Goal: Task Accomplishment & Management: Manage account settings

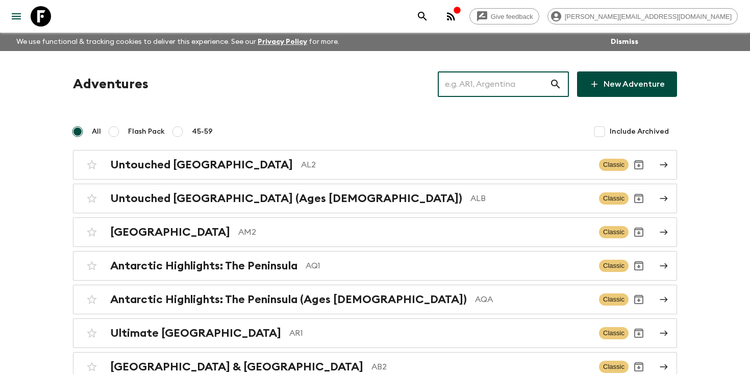
click at [486, 77] on input "text" at bounding box center [494, 84] width 112 height 29
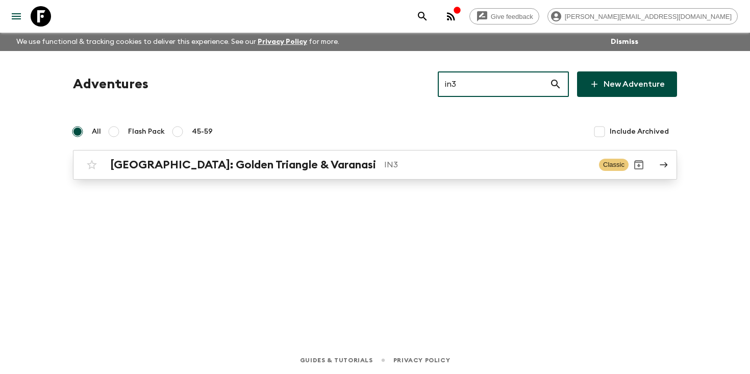
type input "in3"
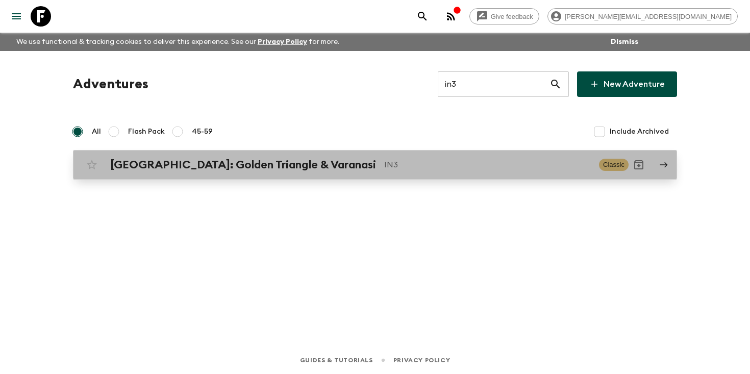
click at [274, 165] on h2 "[GEOGRAPHIC_DATA]: Golden Triangle & Varanasi" at bounding box center [243, 164] width 266 height 13
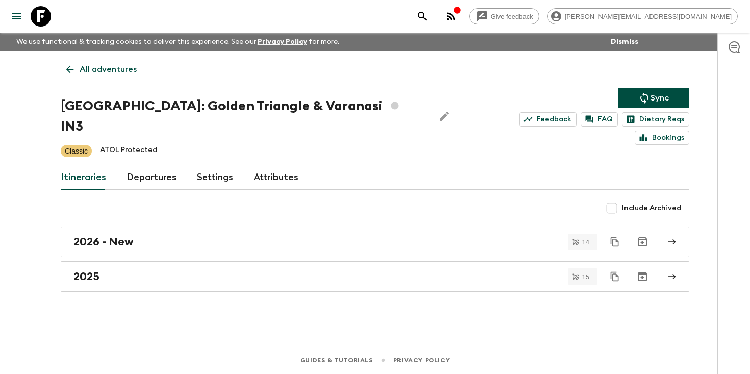
click at [138, 165] on link "Departures" at bounding box center [151, 177] width 50 height 24
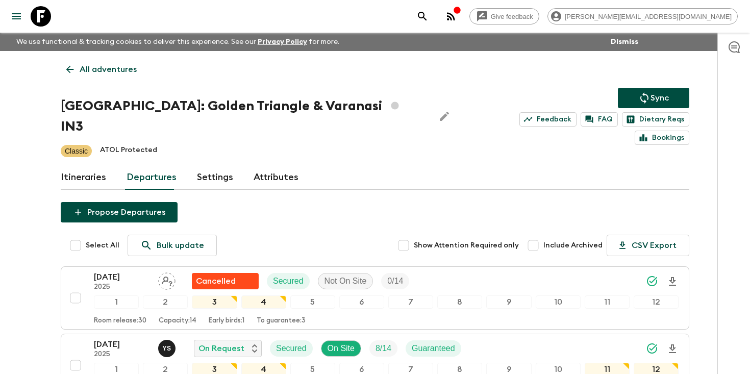
scroll to position [87, 0]
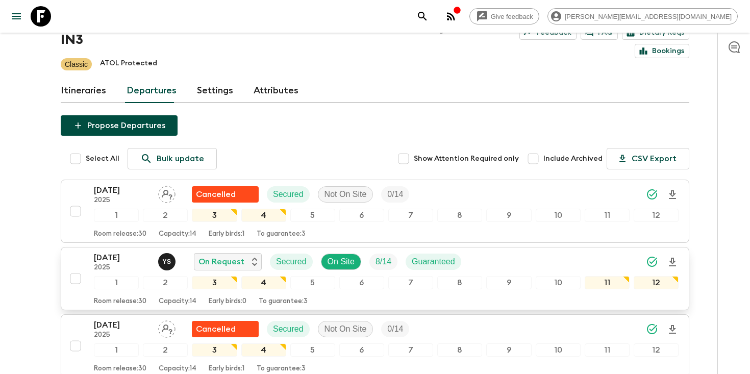
click at [509, 251] on div "28 Sep 2025 2025 Y S On Request Secured On Site 8 / 14 Guaranteed" at bounding box center [386, 261] width 584 height 20
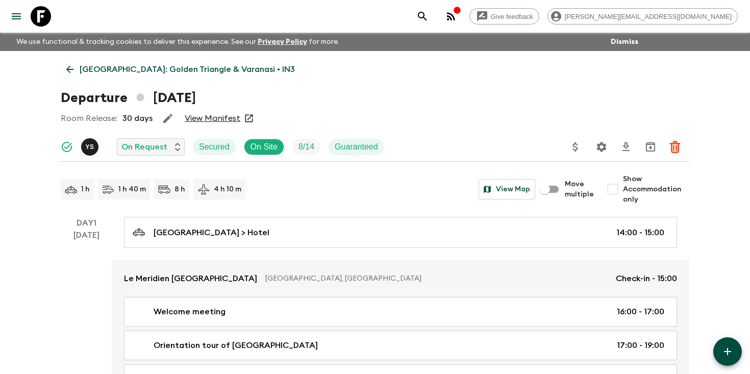
click at [620, 188] on input "Show Accommodation only" at bounding box center [612, 189] width 20 height 20
checkbox input "true"
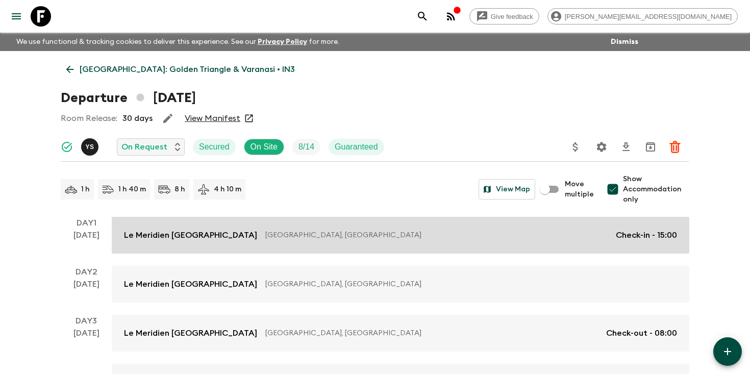
click at [638, 236] on p "Check-in - 15:00" at bounding box center [646, 235] width 61 height 12
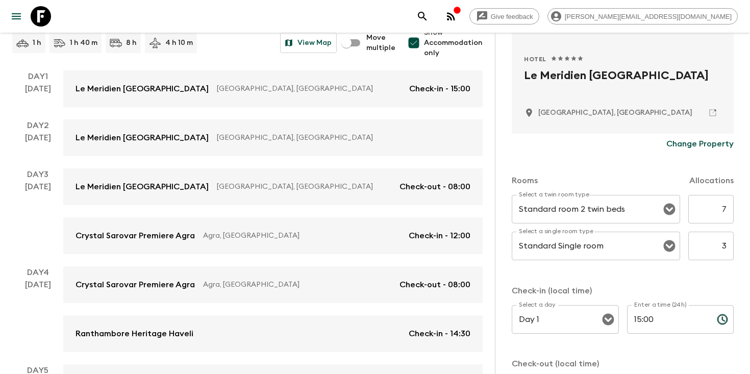
scroll to position [230, 0]
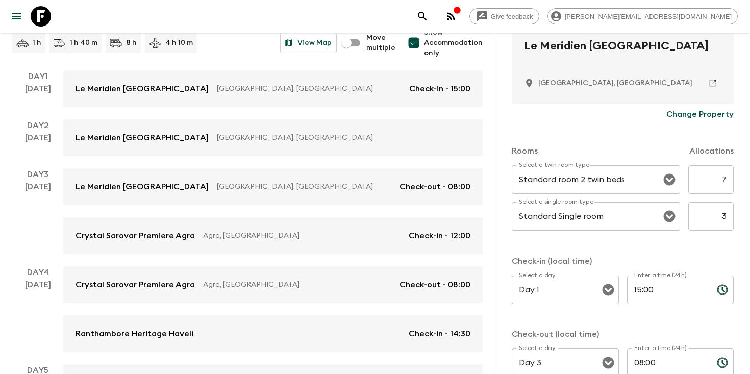
click at [428, 21] on icon "search adventures" at bounding box center [422, 16] width 12 height 12
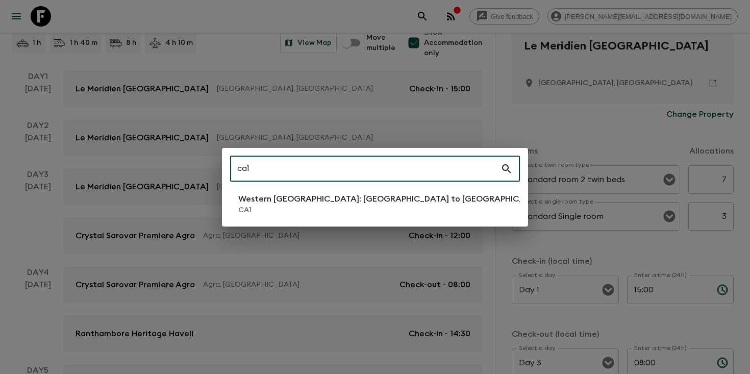
type input "ca1"
click at [379, 209] on p "CA1" at bounding box center [393, 210] width 310 height 10
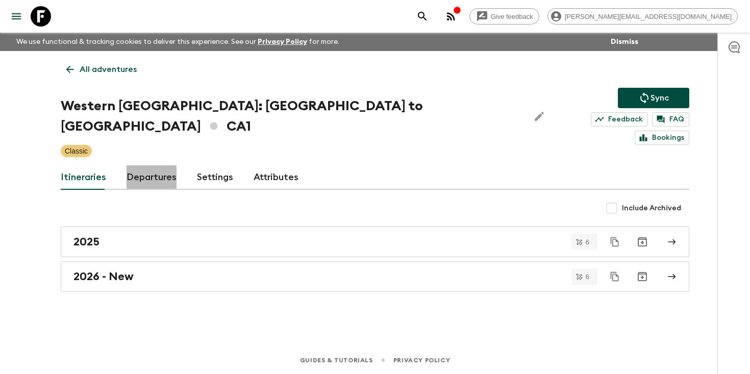
click at [165, 165] on link "Departures" at bounding box center [151, 177] width 50 height 24
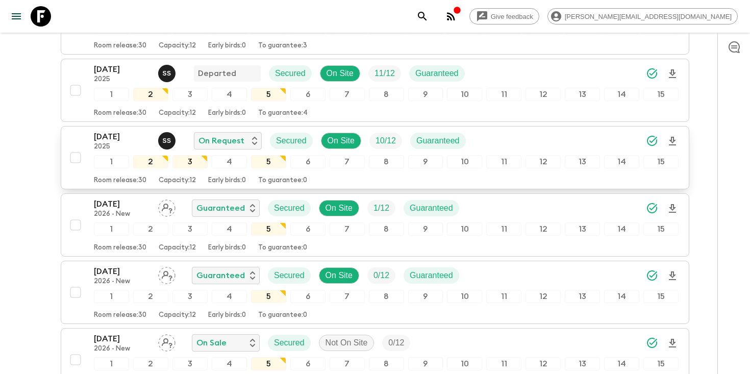
scroll to position [1018, 0]
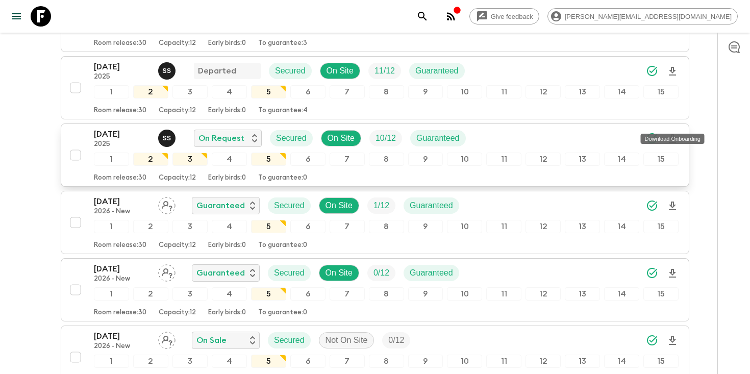
click at [673, 134] on icon "Download Onboarding" at bounding box center [672, 138] width 7 height 9
click at [428, 14] on icon "search adventures" at bounding box center [422, 16] width 12 height 12
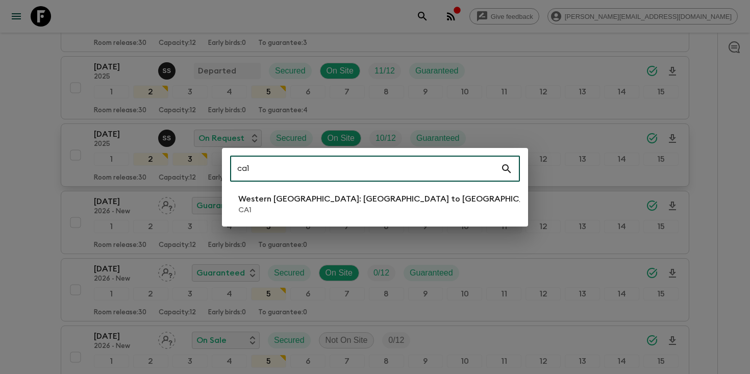
type input "ca1"
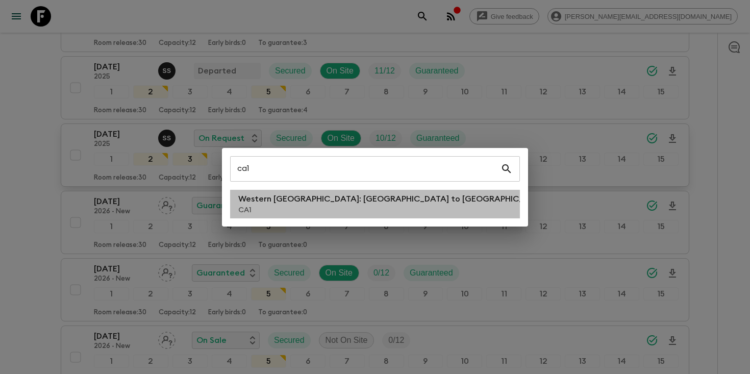
click at [319, 202] on p "Western [GEOGRAPHIC_DATA]: [GEOGRAPHIC_DATA] to [GEOGRAPHIC_DATA]" at bounding box center [393, 199] width 310 height 12
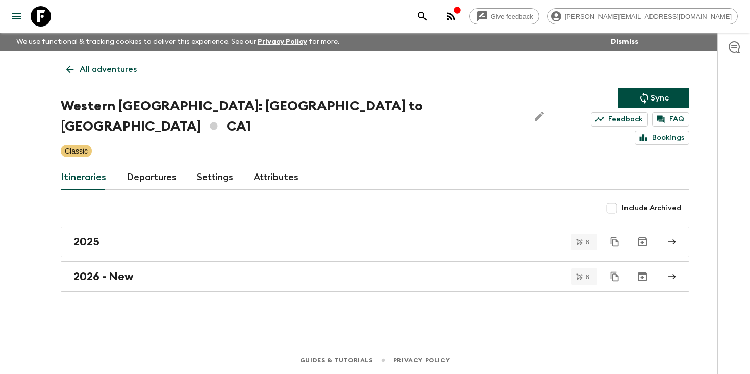
click at [159, 165] on link "Departures" at bounding box center [151, 177] width 50 height 24
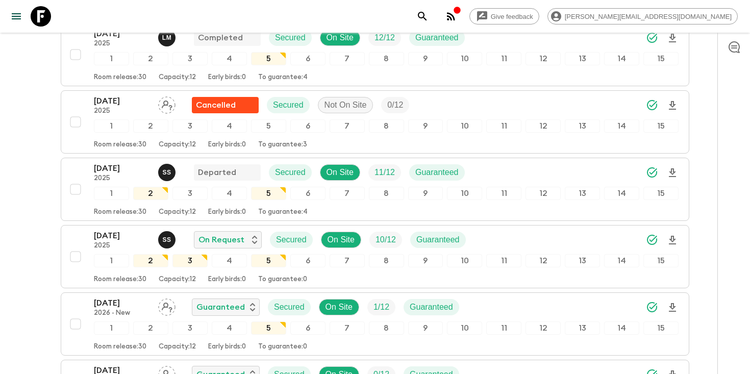
scroll to position [917, 0]
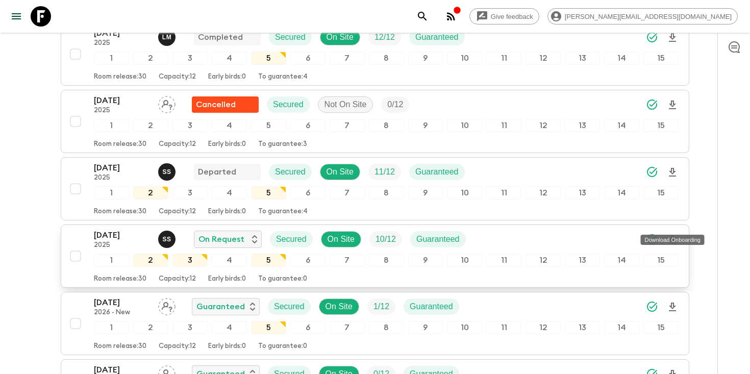
click at [672, 234] on icon "Download Onboarding" at bounding box center [672, 240] width 12 height 12
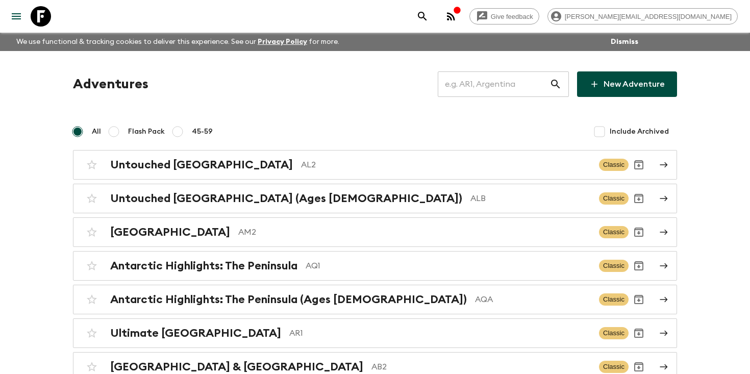
click at [498, 82] on input "text" at bounding box center [494, 84] width 112 height 29
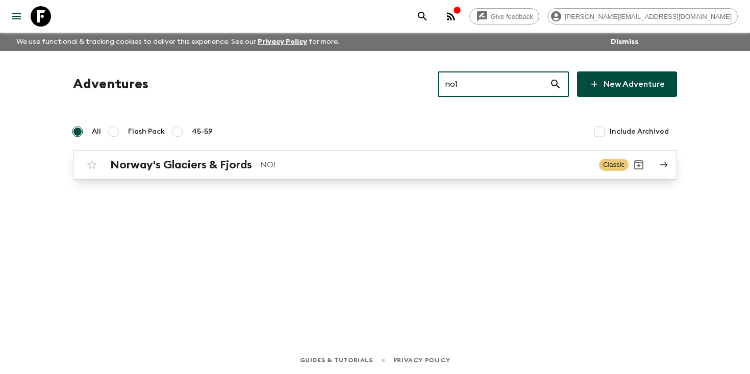
type input "no1"
click at [247, 172] on div "Norway's Glaciers & Fjords NO1 Classic" at bounding box center [355, 165] width 547 height 20
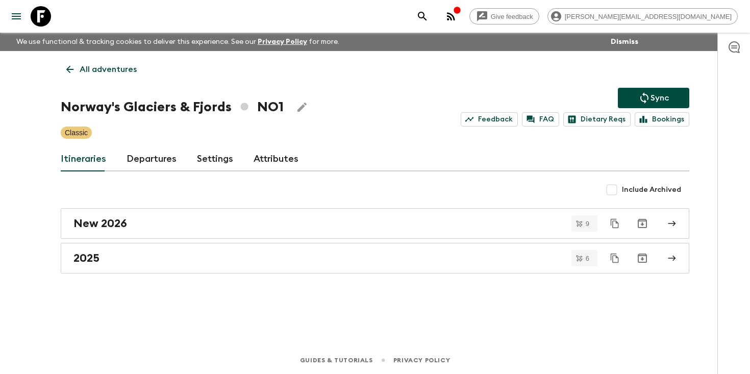
click at [140, 162] on link "Departures" at bounding box center [151, 159] width 50 height 24
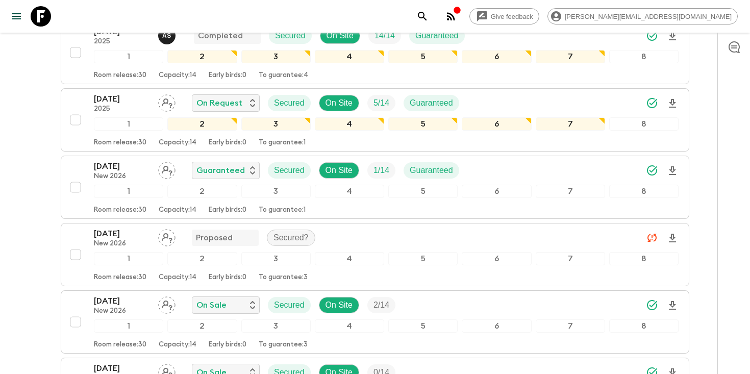
scroll to position [971, 0]
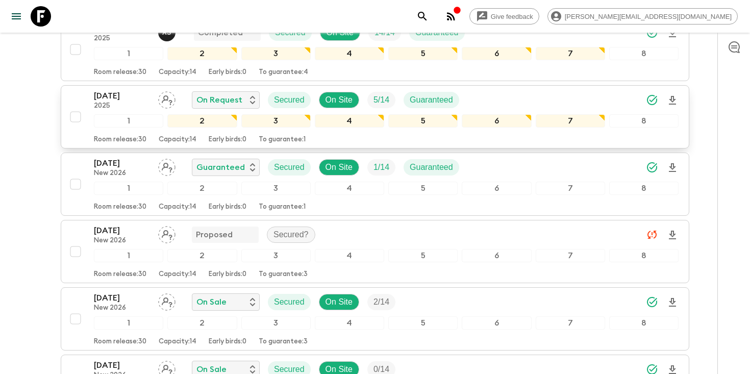
click at [140, 97] on p "[DATE]" at bounding box center [122, 96] width 56 height 12
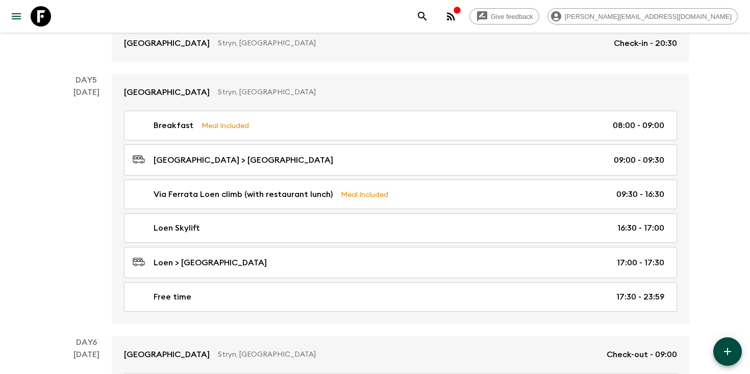
scroll to position [1216, 0]
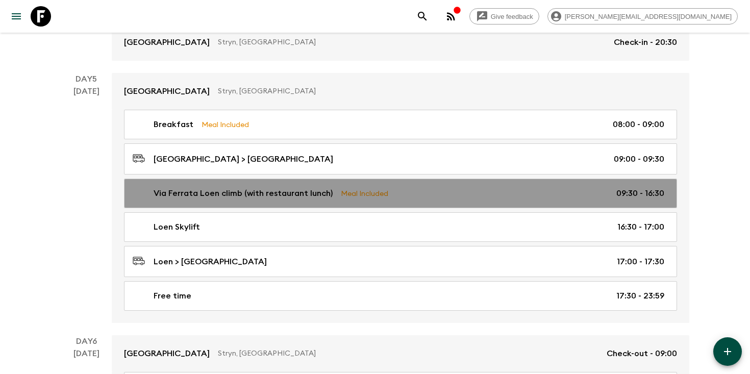
click at [210, 198] on link "Via Ferrata Loen climb (with restaurant lunch) Meal Included 09:30 - 16:30" at bounding box center [400, 194] width 553 height 30
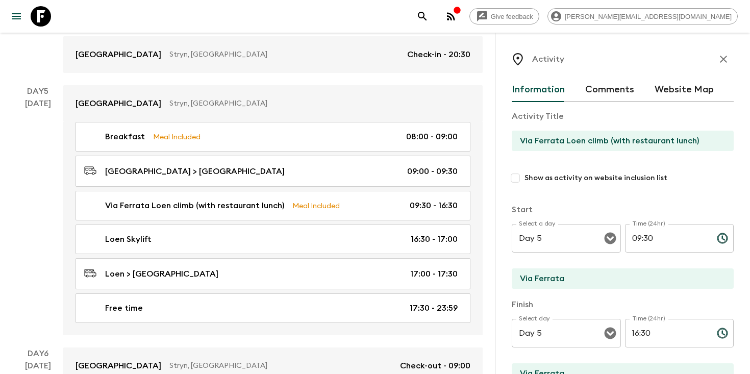
scroll to position [59, 0]
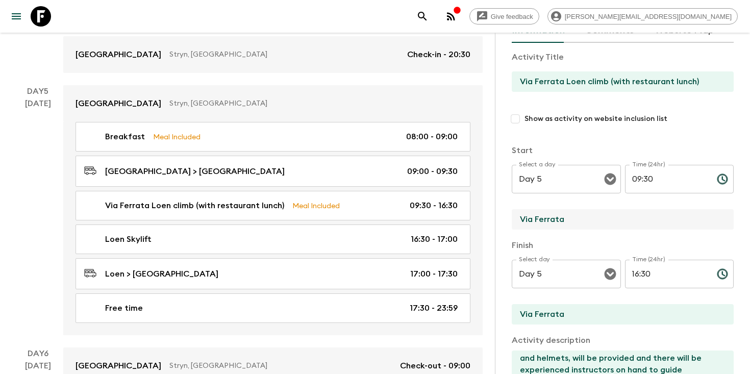
drag, startPoint x: 577, startPoint y: 219, endPoint x: 498, endPoint y: 219, distance: 79.1
click at [498, 219] on div "Activity Information Comments Website Map Activity Title Via Ferrata Loen climb…" at bounding box center [622, 220] width 255 height 374
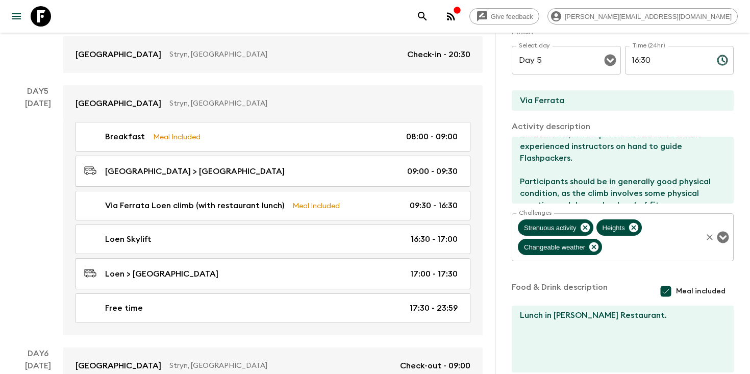
scroll to position [327, 0]
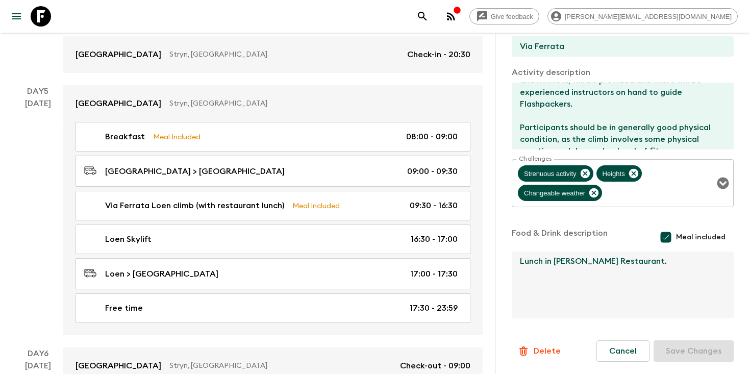
drag, startPoint x: 629, startPoint y: 260, endPoint x: 555, endPoint y: 260, distance: 74.0
click at [555, 260] on textarea "Lunch in [PERSON_NAME] Restaurant." at bounding box center [619, 284] width 214 height 67
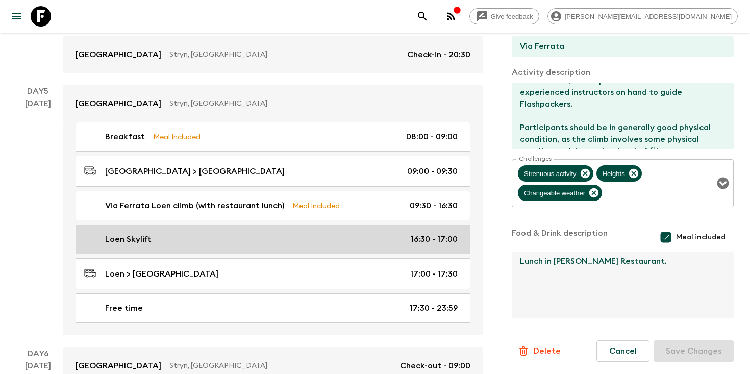
click at [311, 233] on div "Loen Skylift 16:30 - 17:00" at bounding box center [270, 239] width 373 height 12
type input "Loen Skylift"
type input "Loen"
type textarea "The Loen Skylift is a cable car system that transports visitors between differe…"
checkbox input "false"
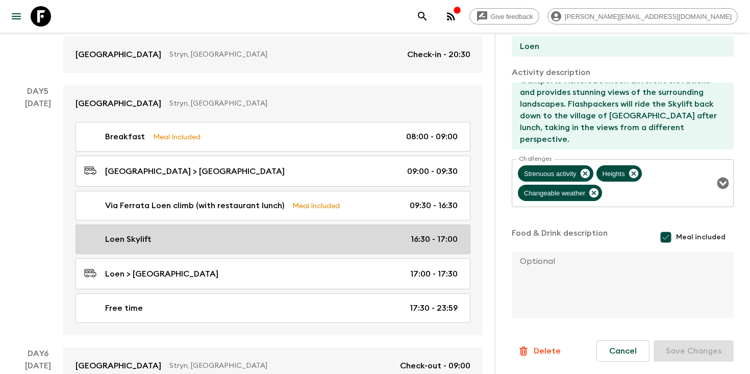
type input "16:30"
type input "17:00"
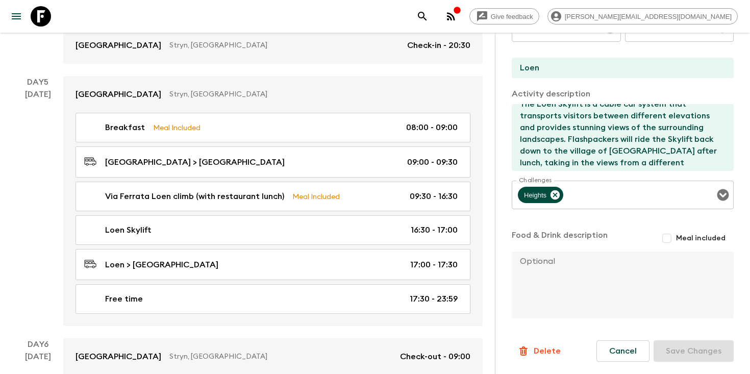
scroll to position [11, 0]
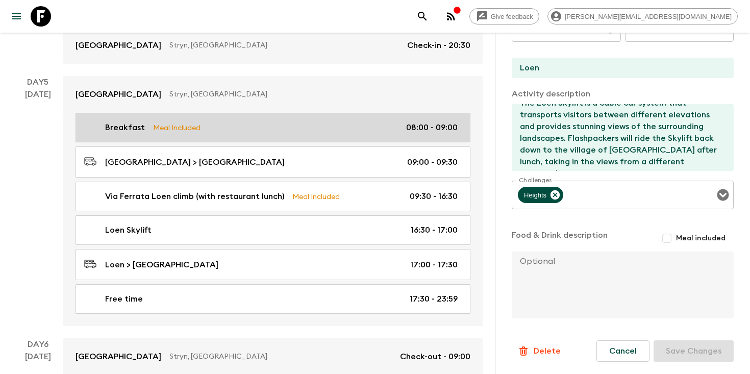
click at [277, 121] on div "Breakfast Meal Included 08:00 - 09:00" at bounding box center [270, 127] width 373 height 12
type input "Breakfast"
type input "[GEOGRAPHIC_DATA]"
checkbox input "true"
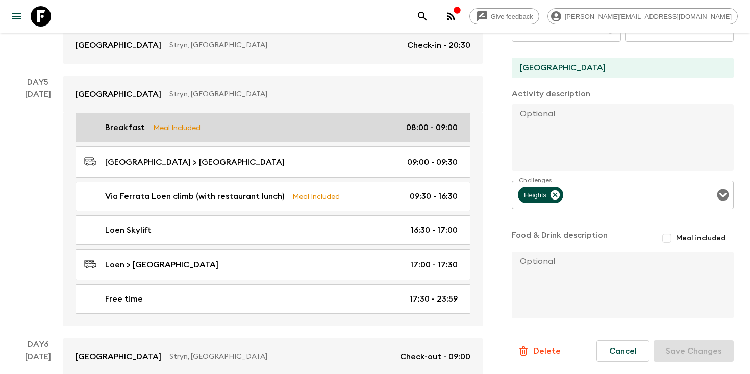
type input "08:00"
type input "09:00"
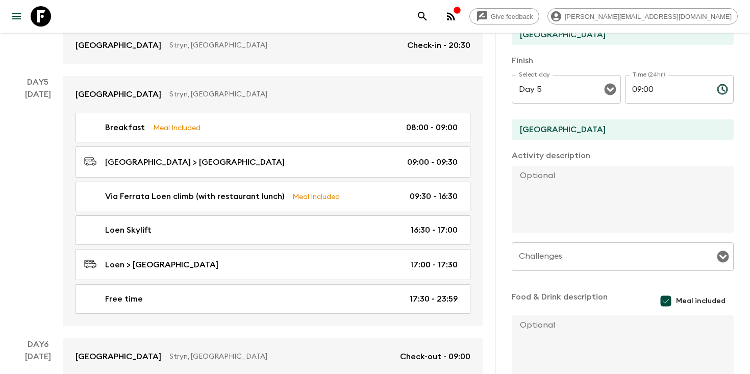
scroll to position [202, 0]
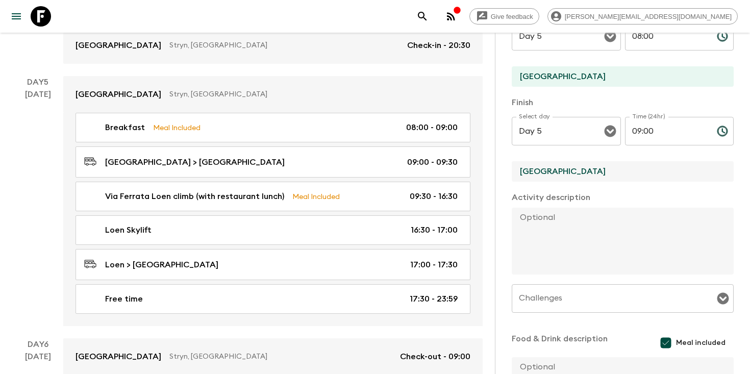
drag, startPoint x: 582, startPoint y: 171, endPoint x: 498, endPoint y: 172, distance: 84.2
click at [497, 172] on div "Activity Information Comments Website Map Activity Title Breakfast Show as acti…" at bounding box center [622, 220] width 255 height 374
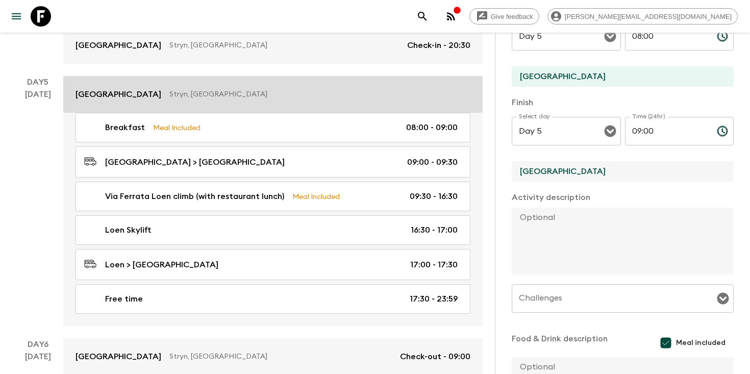
click at [218, 87] on link "Visnes [GEOGRAPHIC_DATA], [GEOGRAPHIC_DATA]" at bounding box center [272, 94] width 419 height 37
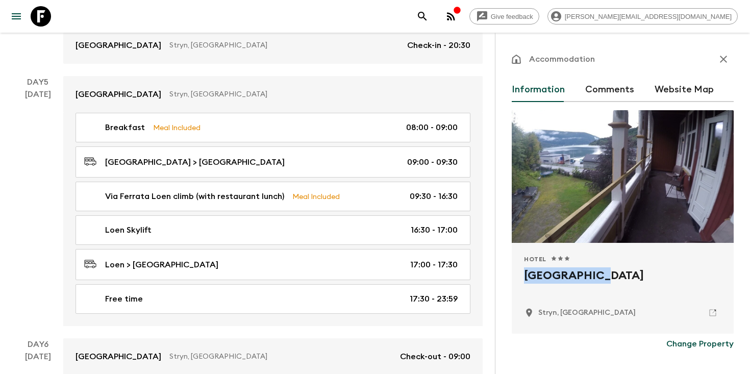
drag, startPoint x: 593, startPoint y: 275, endPoint x: 517, endPoint y: 274, distance: 76.5
click at [516, 275] on div "Hotel 1 Star 2 Stars 3 Stars 4 Stars 5 Stars Visnes [GEOGRAPHIC_DATA], [GEOGRAP…" at bounding box center [623, 288] width 222 height 91
copy h2 "[GEOGRAPHIC_DATA]"
click at [426, 17] on icon "search adventures" at bounding box center [422, 16] width 9 height 9
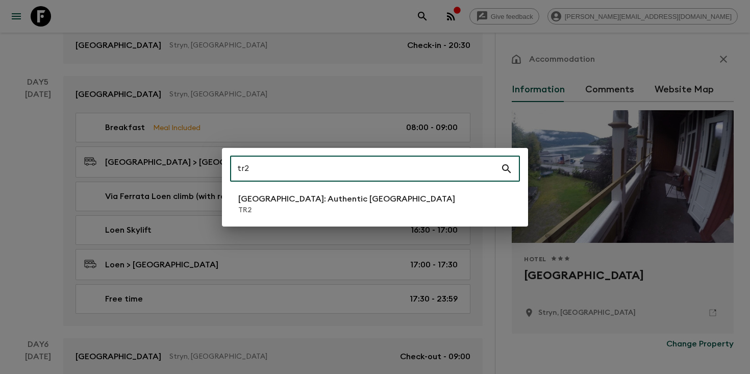
type input "tr2"
click at [294, 213] on p "TR2" at bounding box center [346, 210] width 217 height 10
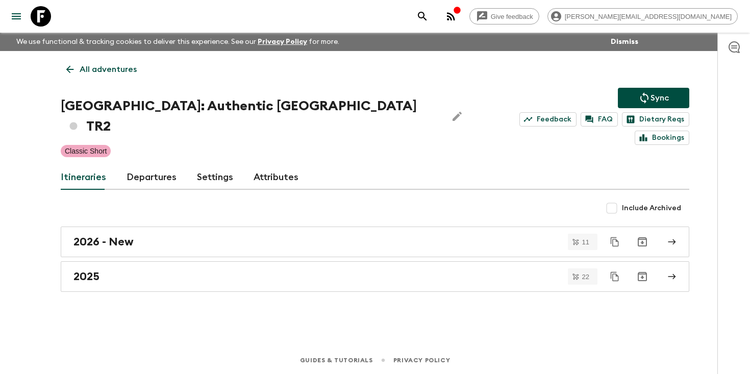
click at [147, 165] on link "Departures" at bounding box center [151, 177] width 50 height 24
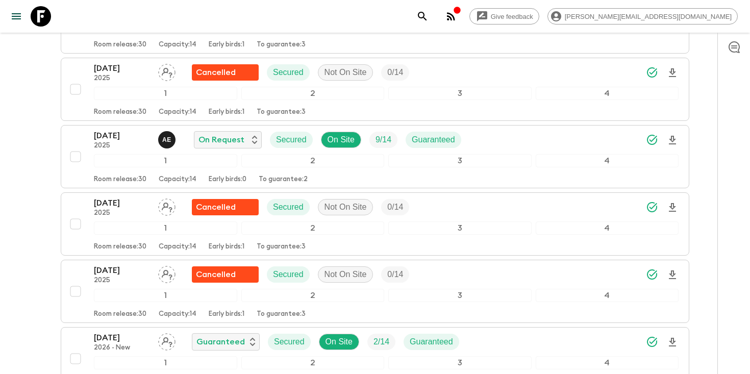
scroll to position [1690, 0]
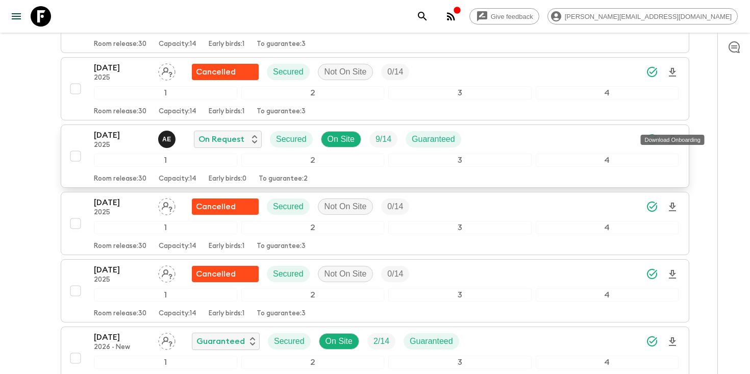
click at [668, 134] on icon "Download Onboarding" at bounding box center [672, 140] width 12 height 12
click at [104, 129] on p "[DATE]" at bounding box center [122, 135] width 56 height 12
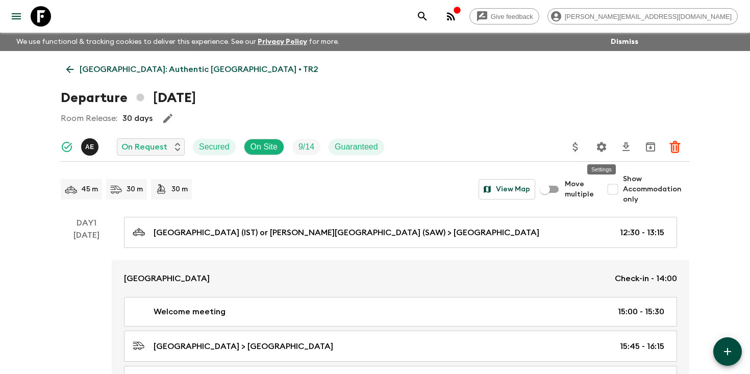
click at [599, 145] on icon "Settings" at bounding box center [602, 147] width 10 height 10
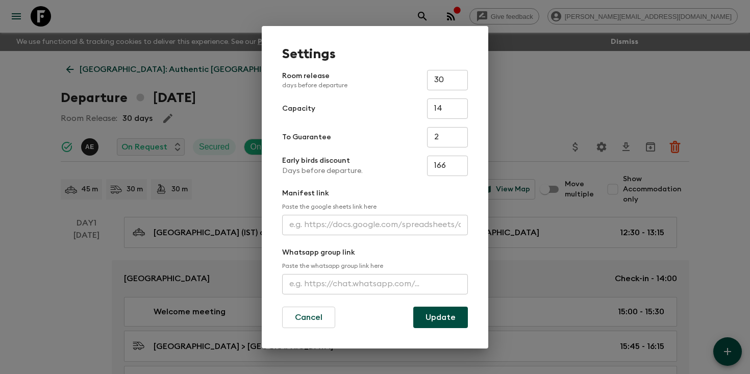
click at [376, 230] on input "text" at bounding box center [375, 225] width 186 height 20
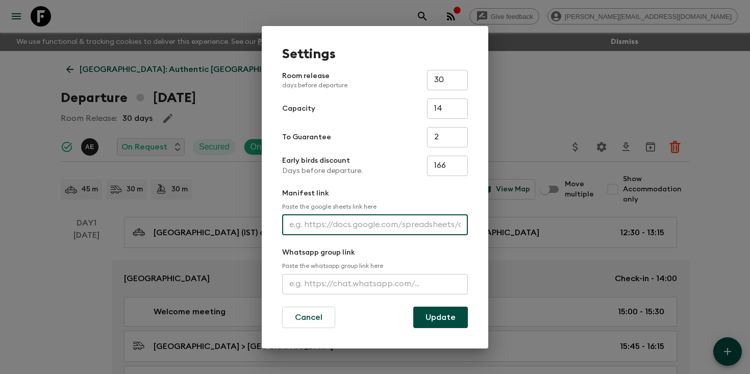
paste input "[URL][DOMAIN_NAME]"
type input "[URL][DOMAIN_NAME]"
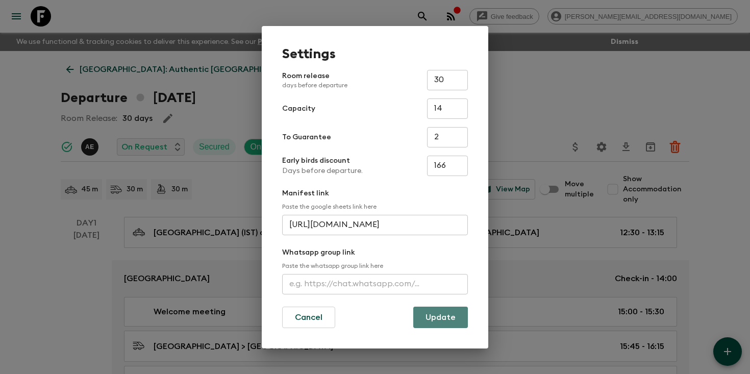
scroll to position [0, 0]
click at [453, 316] on button "Update" at bounding box center [440, 317] width 55 height 21
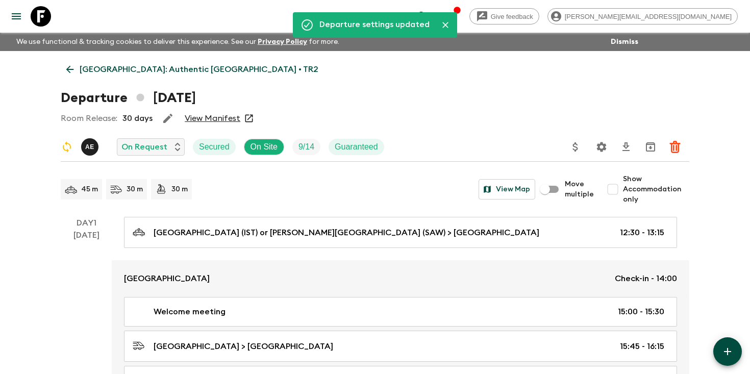
click at [162, 119] on icon "button" at bounding box center [168, 118] width 12 height 12
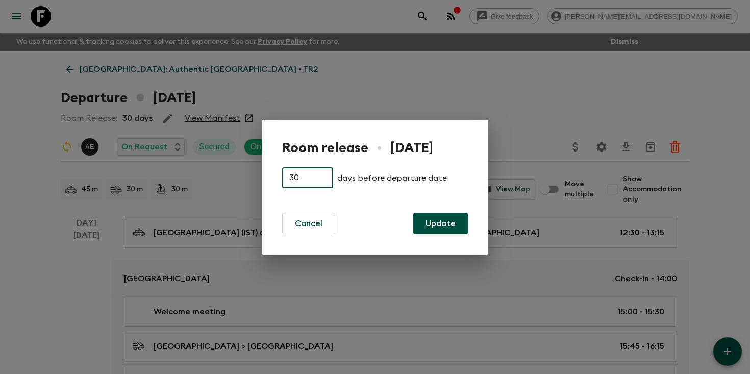
drag, startPoint x: 302, startPoint y: 177, endPoint x: 252, endPoint y: 177, distance: 50.0
click at [254, 177] on div "Room release • [DATE] 30 ​ days before departure date Cancel Update" at bounding box center [375, 187] width 750 height 374
type input "15"
click at [433, 226] on button "Update" at bounding box center [440, 223] width 55 height 21
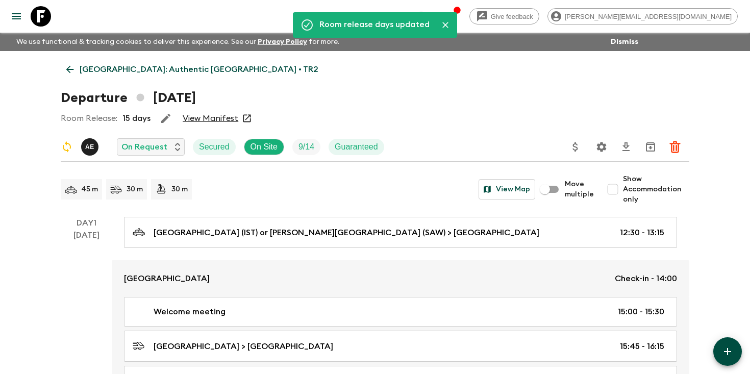
click at [618, 192] on input "Show Accommodation only" at bounding box center [612, 189] width 20 height 20
checkbox input "true"
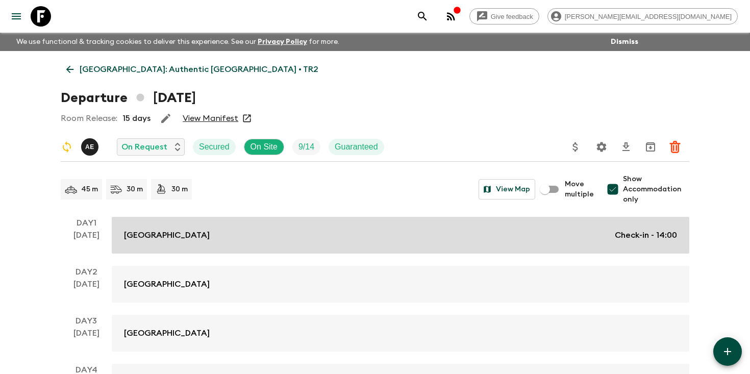
click at [642, 235] on p "Check-in - 14:00" at bounding box center [646, 235] width 62 height 12
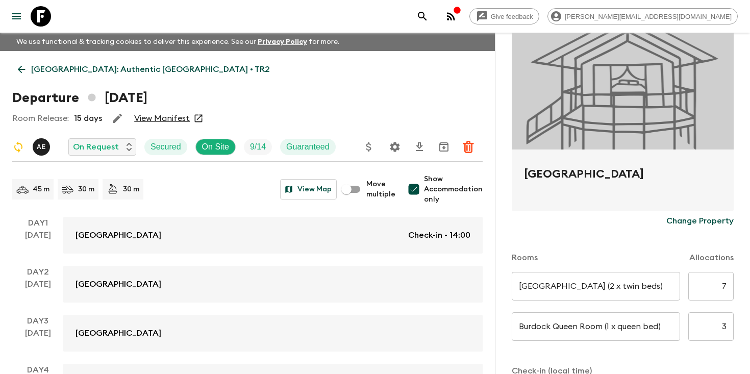
scroll to position [95, 0]
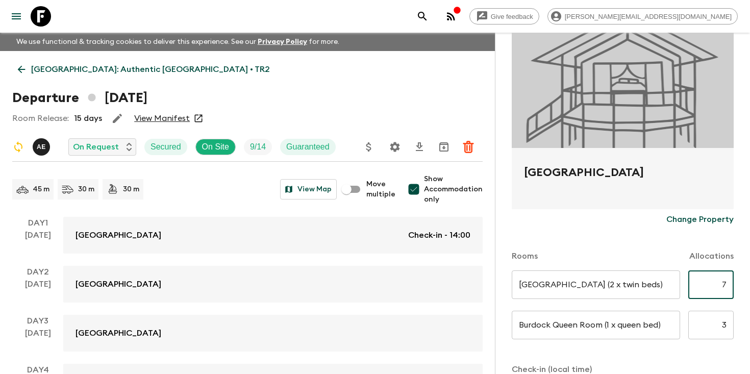
drag, startPoint x: 719, startPoint y: 285, endPoint x: 746, endPoint y: 281, distance: 27.3
click at [749, 284] on div "Accommodation Information Comments Website Map Burdock Hotel [GEOGRAPHIC_DATA] …" at bounding box center [622, 220] width 255 height 374
type input "4"
drag, startPoint x: 718, startPoint y: 325, endPoint x: 749, endPoint y: 324, distance: 31.1
click at [749, 325] on div "Accommodation Information Comments Website Map Burdock Hotel [GEOGRAPHIC_DATA] …" at bounding box center [622, 220] width 255 height 374
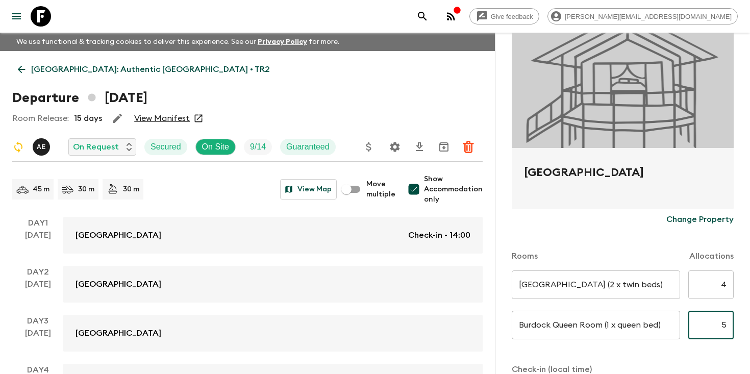
scroll to position [367, 0]
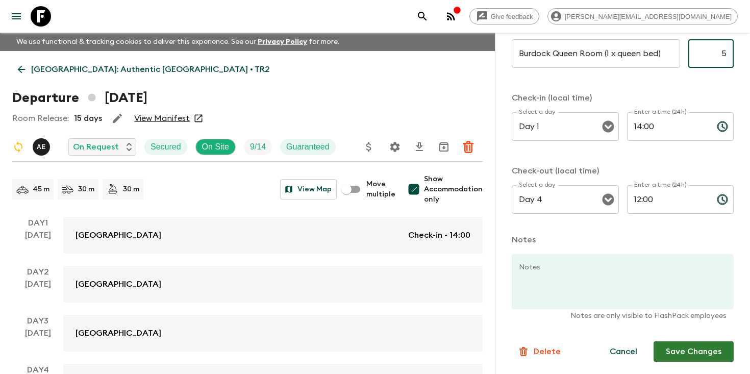
type input "5"
click at [689, 356] on button "Save Changes" at bounding box center [693, 351] width 80 height 20
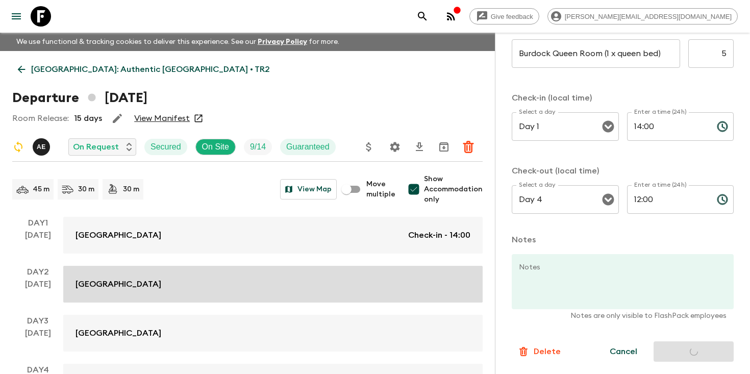
scroll to position [83, 0]
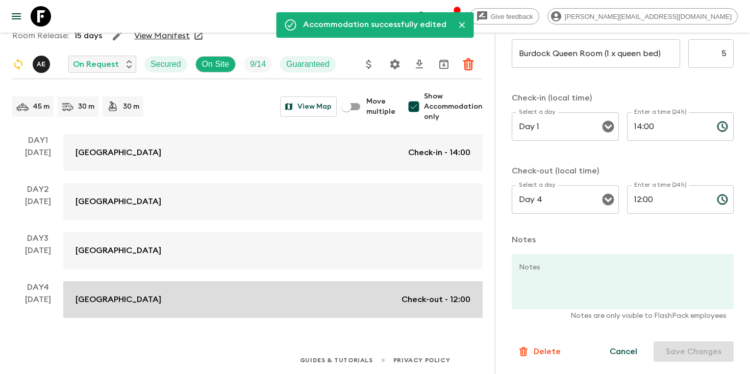
click at [338, 311] on link "[GEOGRAPHIC_DATA] Check-out - 12:00" at bounding box center [272, 299] width 419 height 37
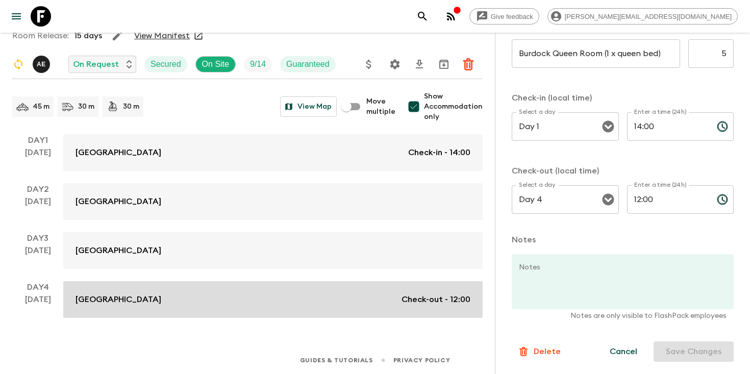
click at [410, 299] on p "Check-out - 12:00" at bounding box center [435, 299] width 69 height 12
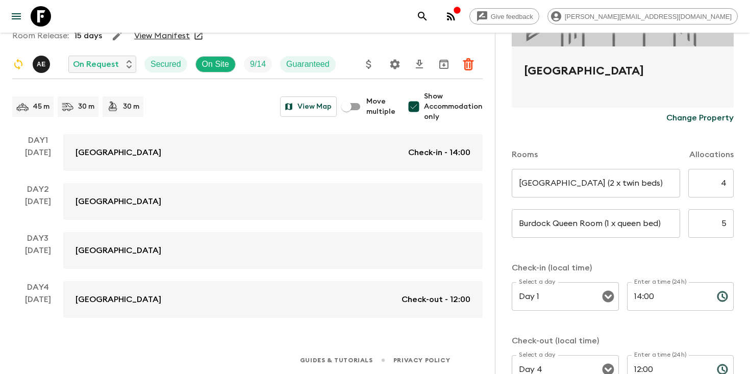
scroll to position [195, 0]
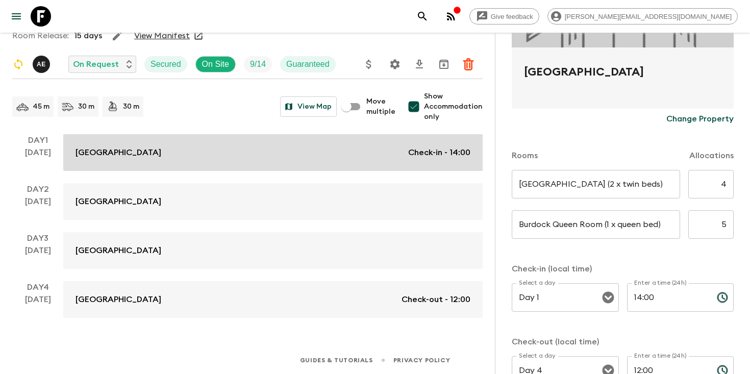
click at [390, 151] on div "[GEOGRAPHIC_DATA] Check-in - 14:00" at bounding box center [272, 152] width 395 height 12
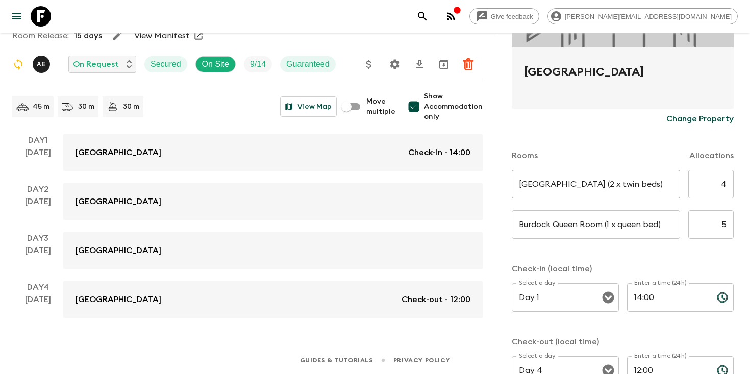
scroll to position [0, 0]
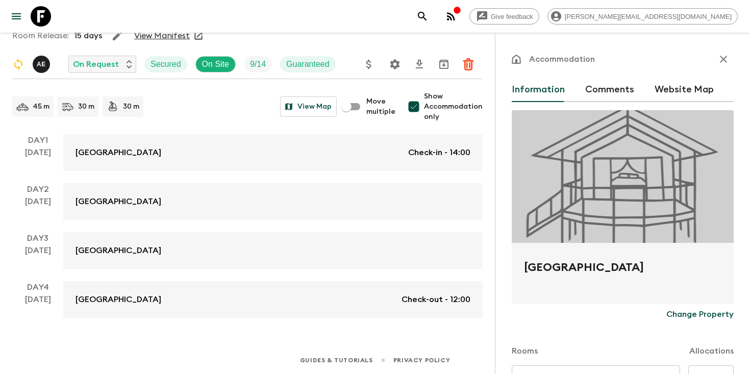
click at [724, 61] on icon "button" at bounding box center [723, 59] width 7 height 7
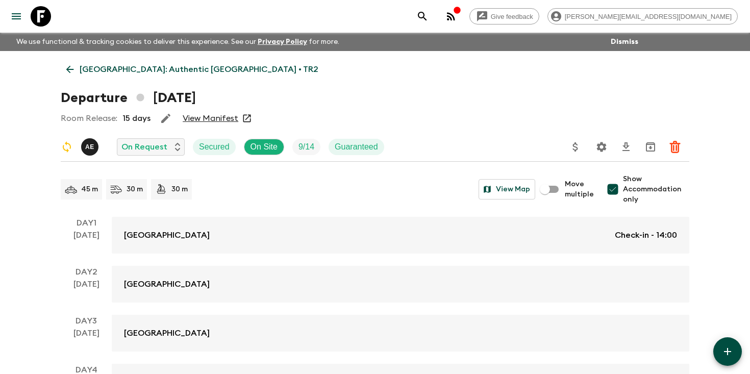
click at [143, 70] on p "[GEOGRAPHIC_DATA]: Authentic [GEOGRAPHIC_DATA] • TR2" at bounding box center [199, 69] width 239 height 12
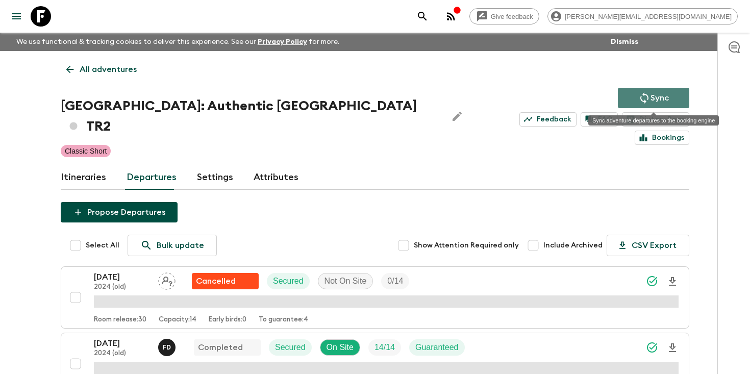
click at [644, 100] on icon "Sync adventure departures to the booking engine" at bounding box center [644, 98] width 12 height 12
